Goal: Find specific page/section: Find specific page/section

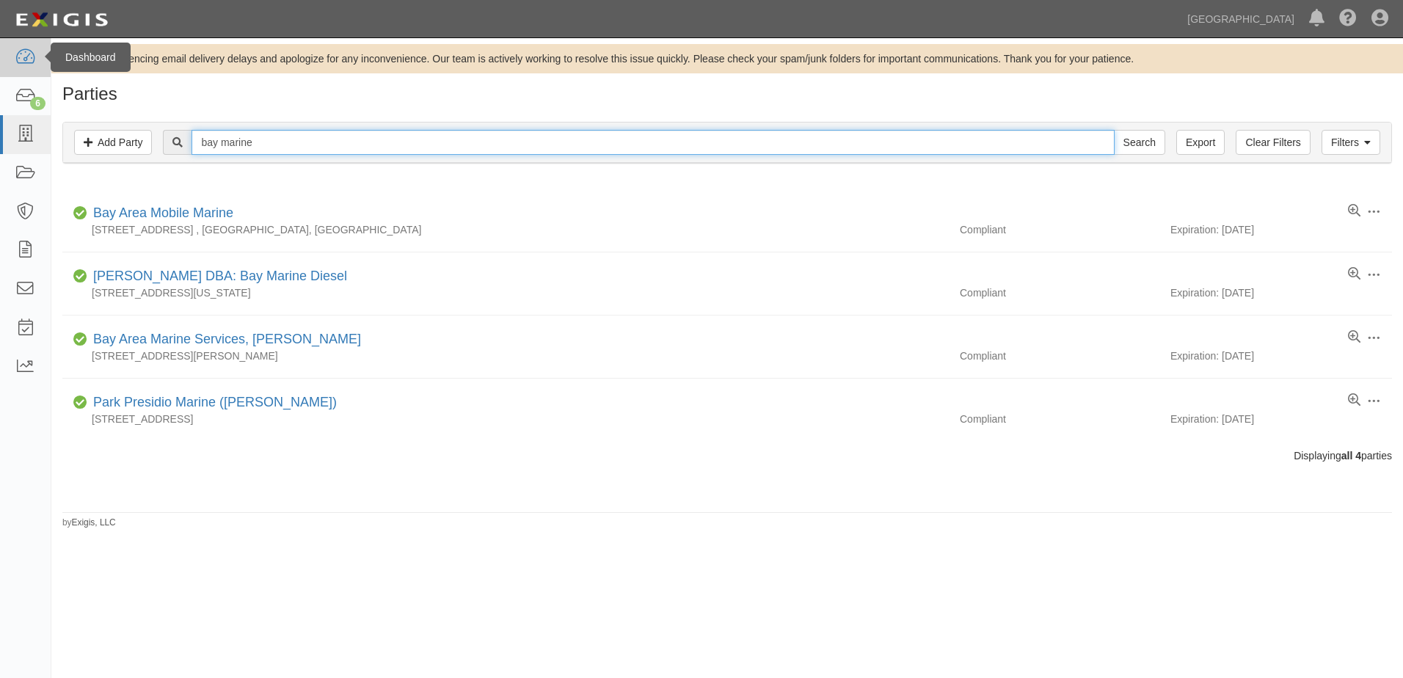
drag, startPoint x: 270, startPoint y: 145, endPoint x: 10, endPoint y: 68, distance: 271.0
click at [142, 137] on div "Filters Add Party Clear Filters Export bay marine Search Filters" at bounding box center [727, 143] width 1328 height 40
drag, startPoint x: 177, startPoint y: 142, endPoint x: -3, endPoint y: 145, distance: 179.8
click at [0, 145] on html "Toggle navigation Dashboard 6 Inbox Parties Agreements Coverages Documents Mess…" at bounding box center [701, 327] width 1403 height 655
type input "m"
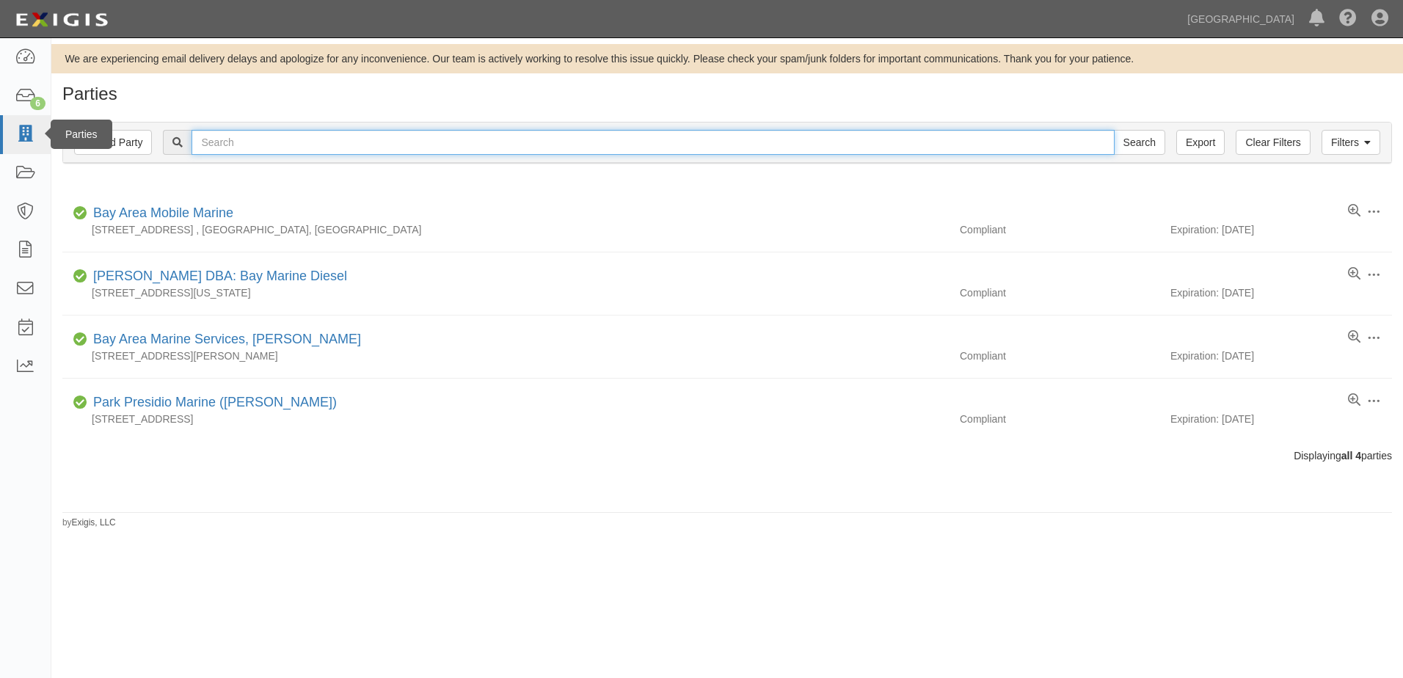
type input "c"
type input "mcfee"
click at [1114, 130] on input "Search" at bounding box center [1139, 142] width 51 height 25
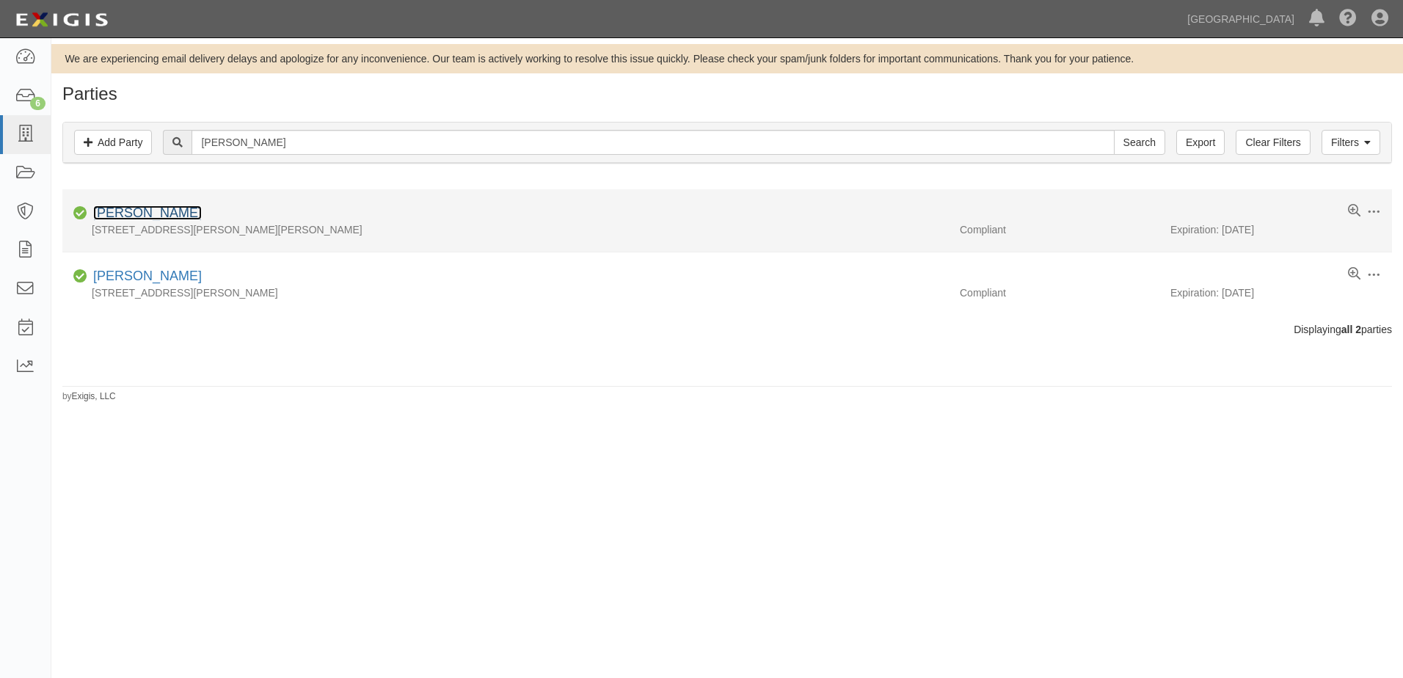
click at [125, 209] on link "Jim MacFeeters" at bounding box center [147, 213] width 109 height 15
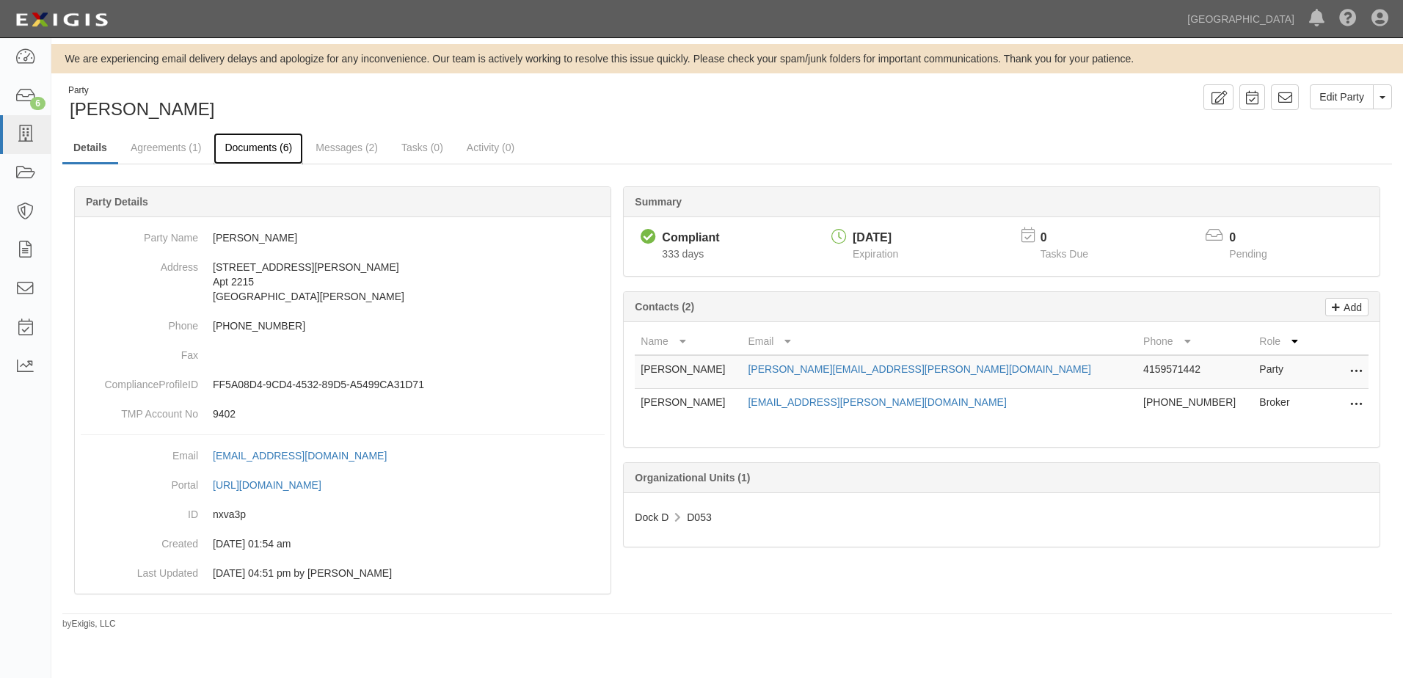
click at [260, 147] on link "Documents (6)" at bounding box center [259, 149] width 90 height 32
